Goal: Information Seeking & Learning: Learn about a topic

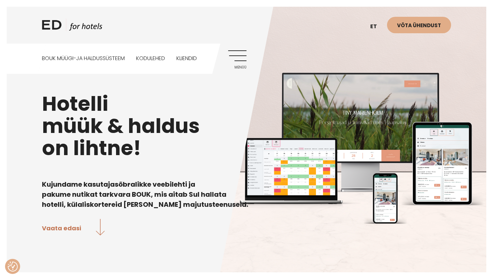
click at [242, 58] on link "Menüü" at bounding box center [237, 59] width 18 height 18
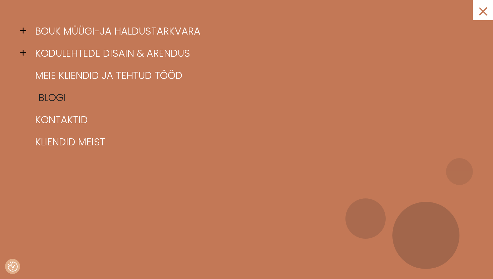
click at [52, 93] on link "Blogi" at bounding box center [255, 98] width 443 height 22
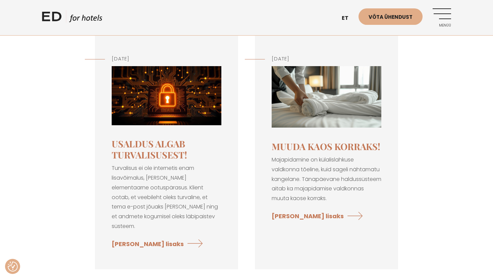
scroll to position [87, 0]
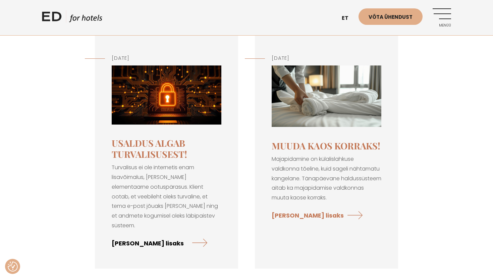
click at [160, 234] on link "[PERSON_NAME] lisaks" at bounding box center [160, 243] width 96 height 18
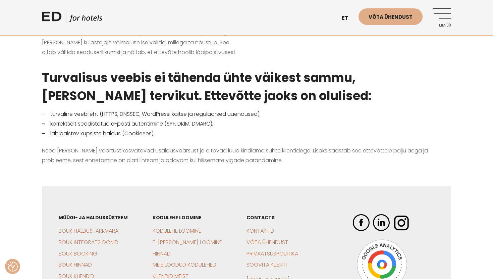
scroll to position [885, 0]
